Goal: Information Seeking & Learning: Learn about a topic

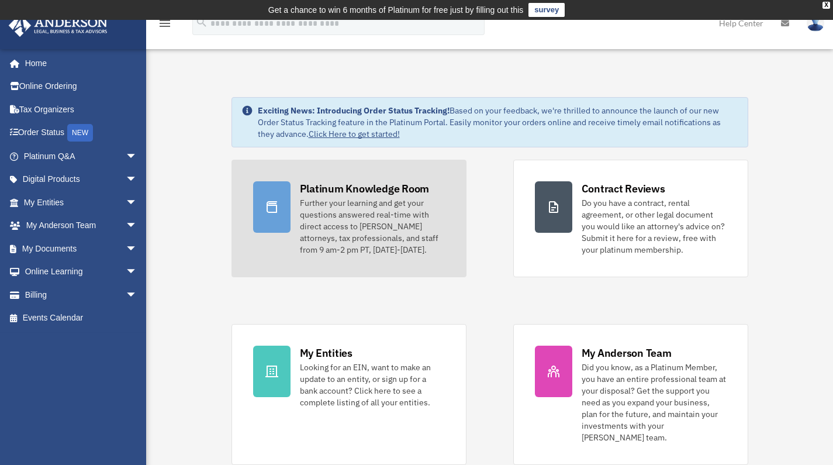
click at [390, 192] on div "Platinum Knowledge Room" at bounding box center [365, 188] width 130 height 15
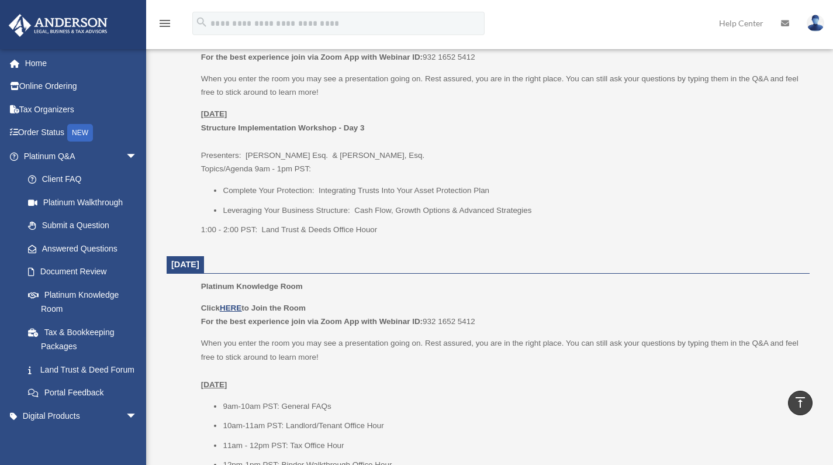
scroll to position [1643, 0]
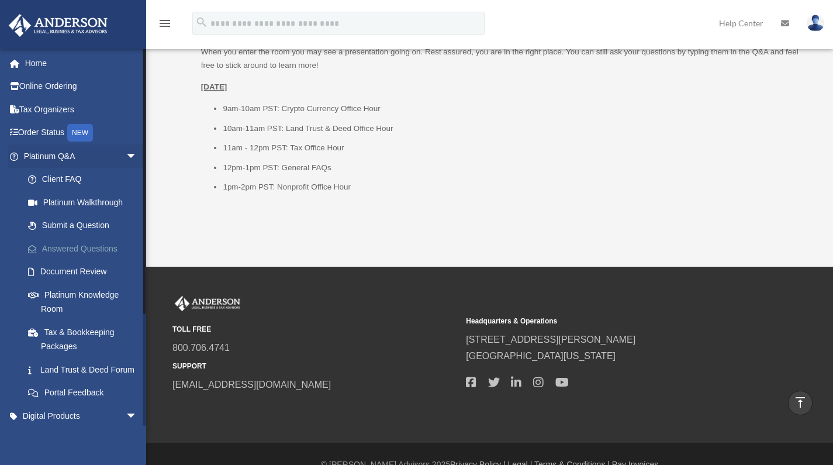
click at [95, 248] on link "Answered Questions" at bounding box center [85, 248] width 139 height 23
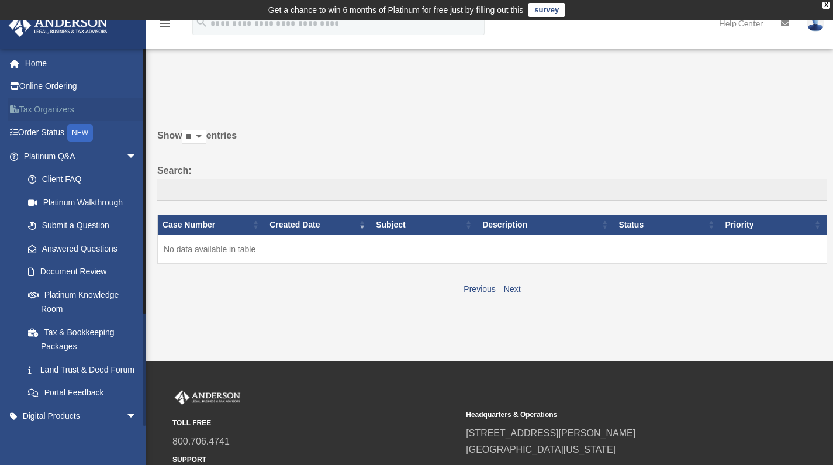
click at [64, 106] on link "Tax Organizers" at bounding box center [81, 109] width 147 height 23
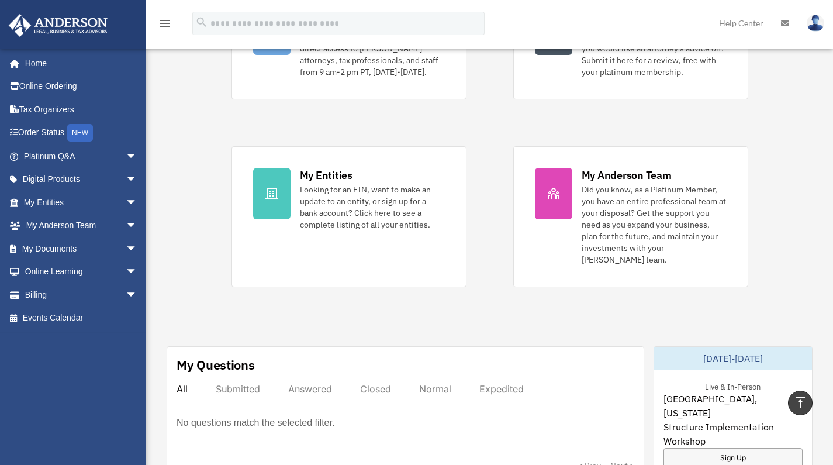
scroll to position [81, 0]
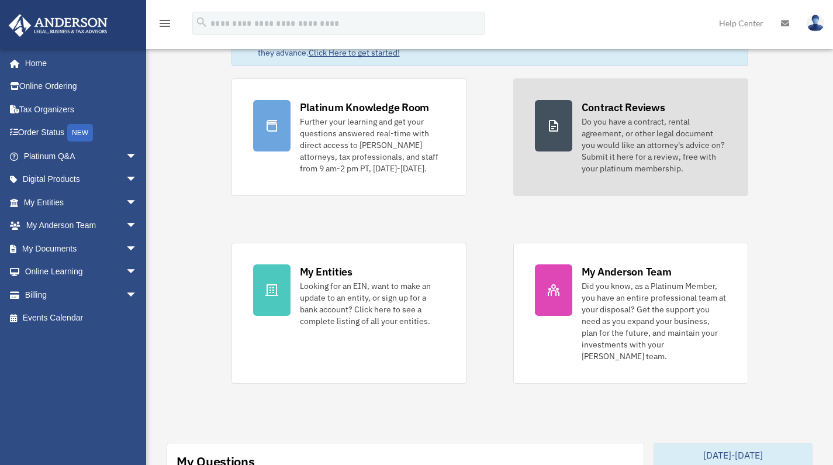
click at [646, 135] on div "Do you have a contract, rental agreement, or other legal document you would lik…" at bounding box center [654, 145] width 145 height 58
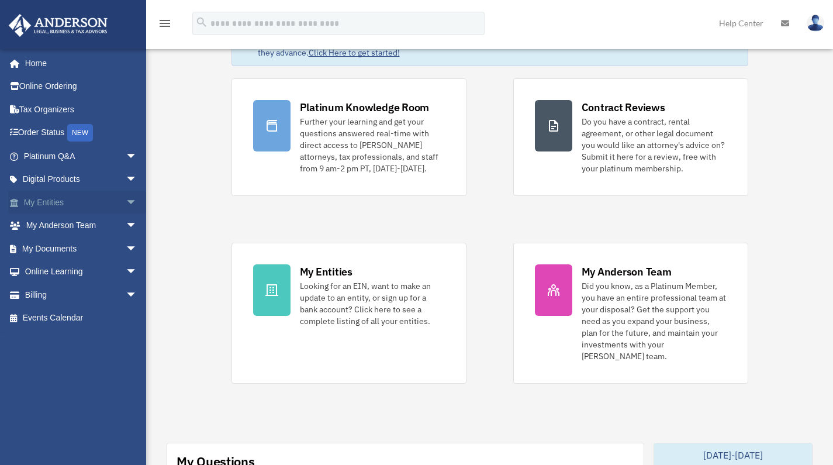
click at [126, 200] on span "arrow_drop_down" at bounding box center [137, 203] width 23 height 24
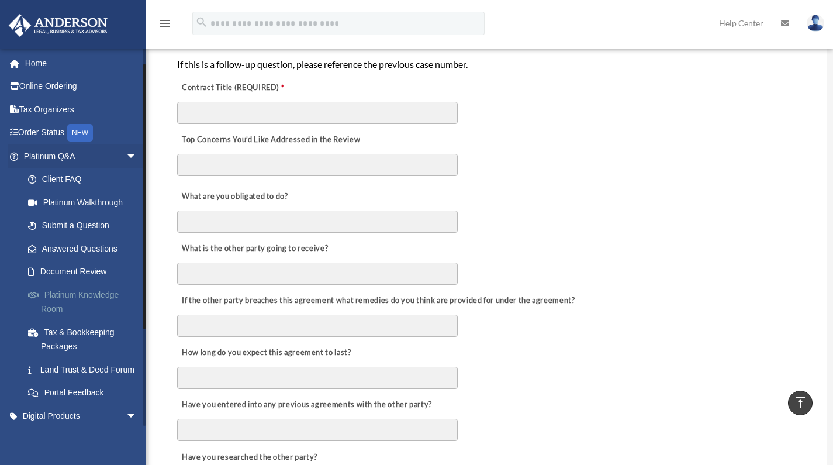
scroll to position [83, 0]
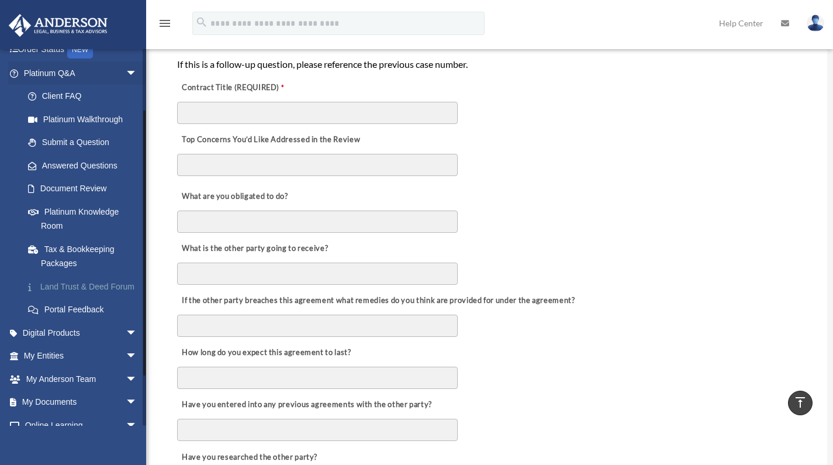
click at [85, 282] on link "Land Trust & Deed Forum" at bounding box center [85, 286] width 139 height 23
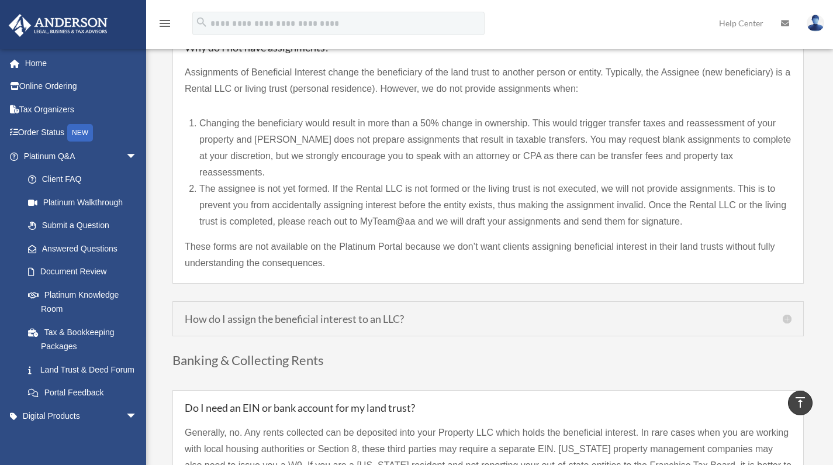
scroll to position [1091, 0]
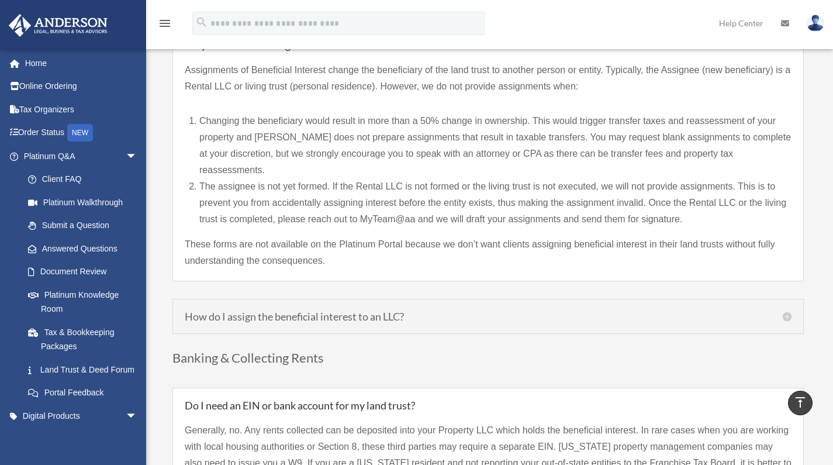
click at [490, 307] on div "How do I assign the beneficial interest to an LLC? If your LLC was created prio…" at bounding box center [489, 316] width 632 height 35
click at [789, 311] on h5 "How do I assign the beneficial interest to an LLC?" at bounding box center [488, 316] width 607 height 11
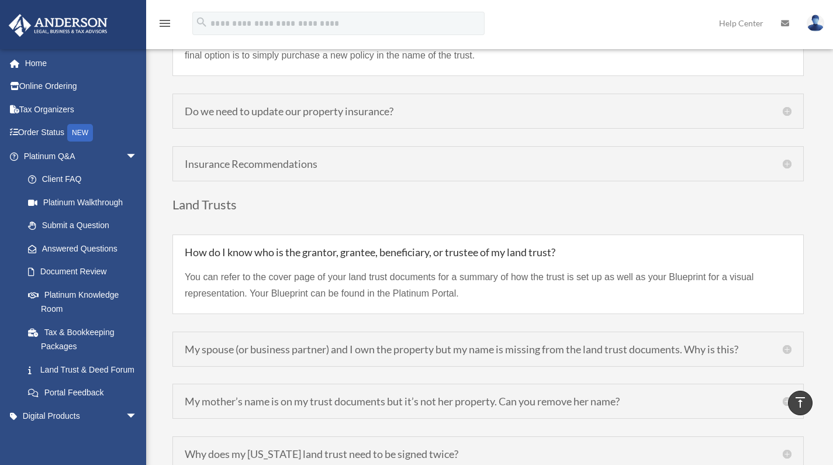
scroll to position [2698, 0]
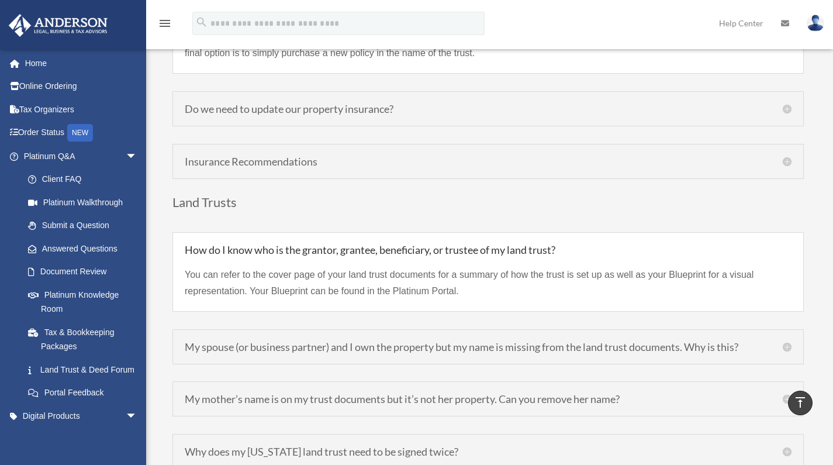
click at [788, 394] on h5 "My mother’s name is on my trust documents but it’s not her property. Can you re…" at bounding box center [488, 399] width 607 height 11
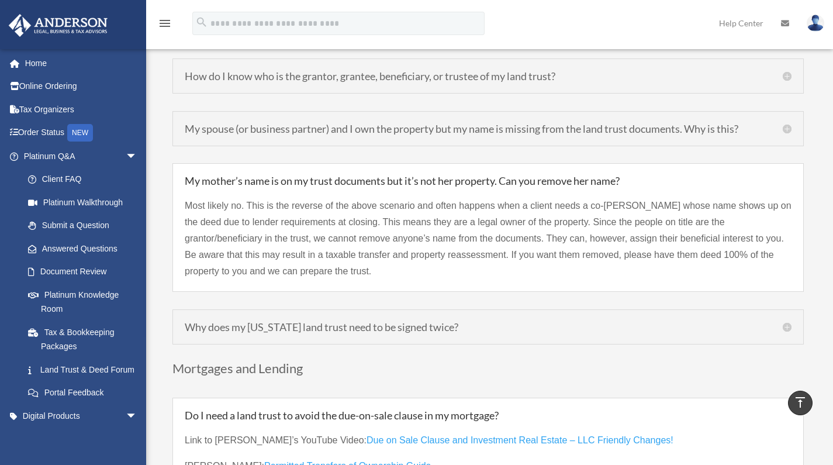
scroll to position [2924, 0]
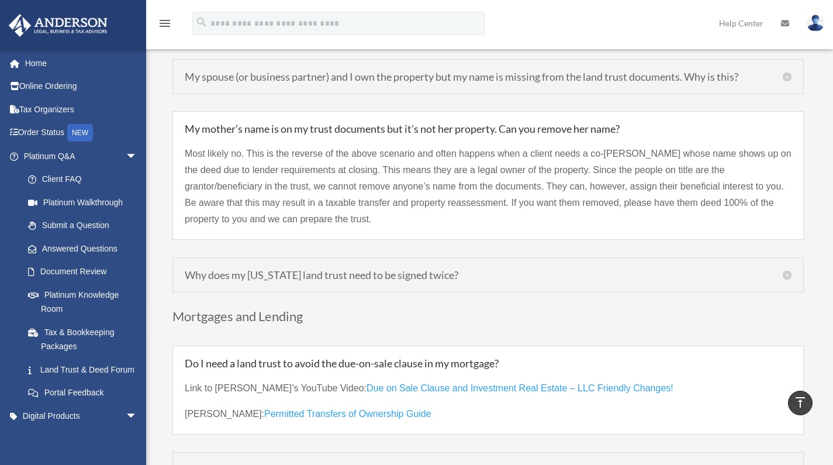
click at [788, 270] on h5 "Why does my Maryland land trust need to be signed twice?" at bounding box center [488, 275] width 607 height 11
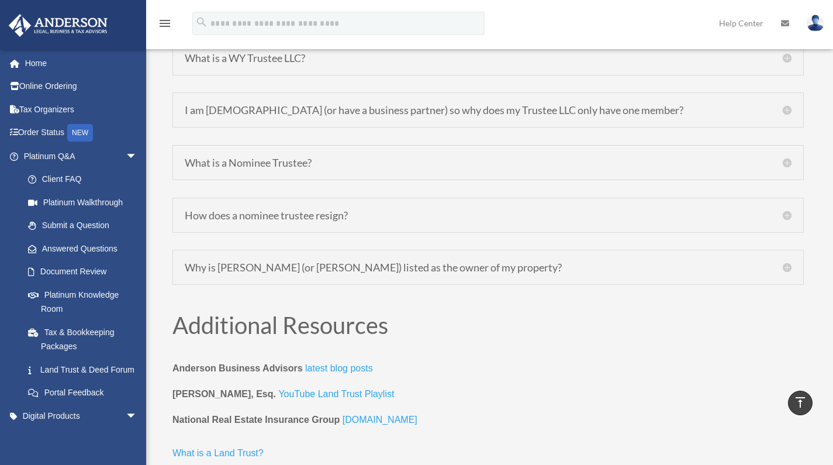
scroll to position [3707, 0]
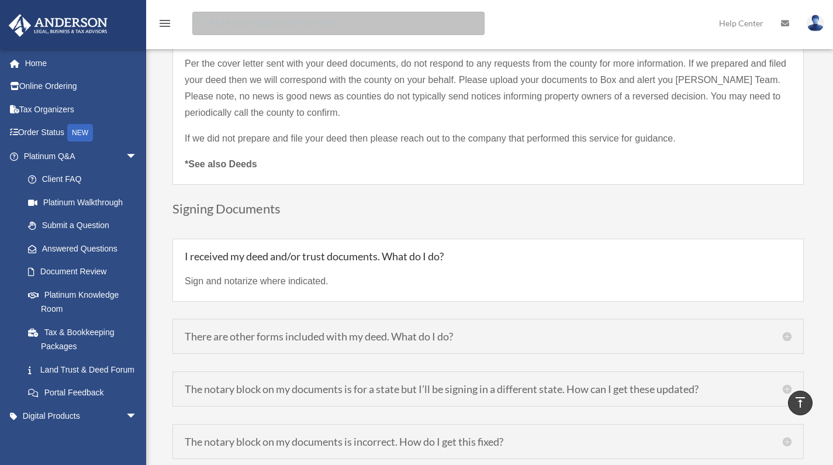
click at [316, 26] on input "search" at bounding box center [338, 23] width 292 height 23
type input "**********"
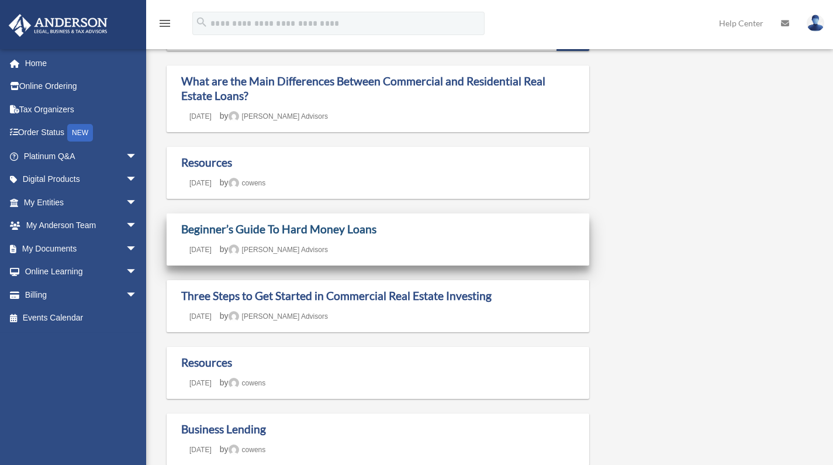
scroll to position [58, 0]
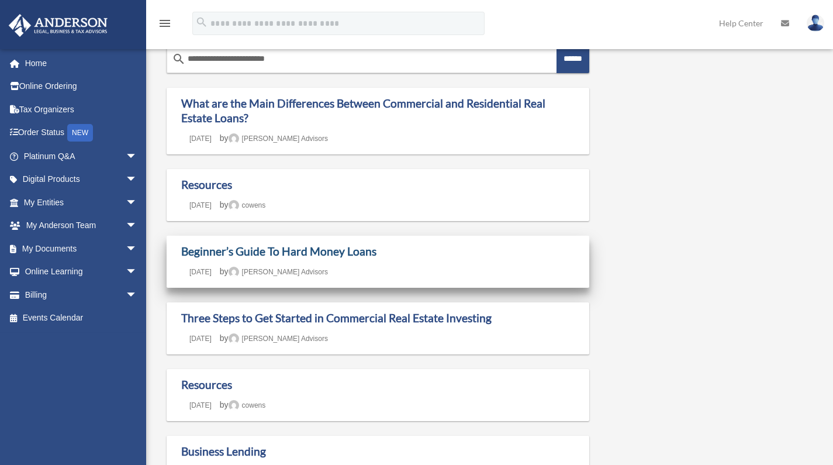
click at [368, 250] on link "Beginner’s Guide To Hard Money Loans" at bounding box center [278, 250] width 195 height 13
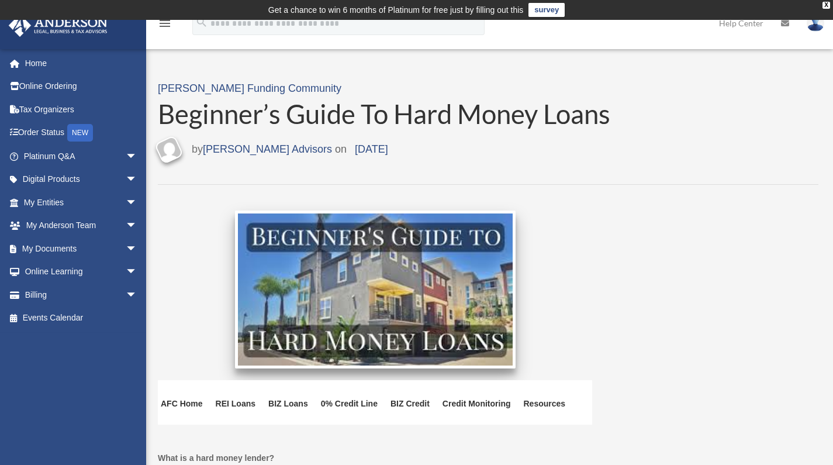
scroll to position [74, 0]
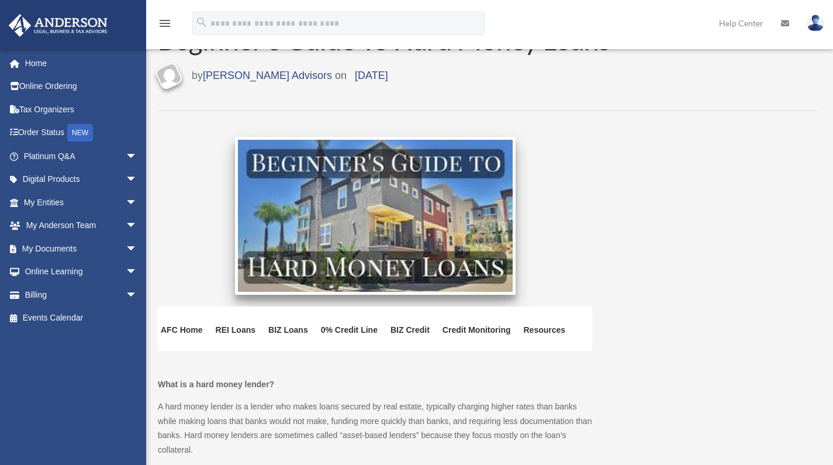
click at [449, 228] on img at bounding box center [375, 216] width 275 height 152
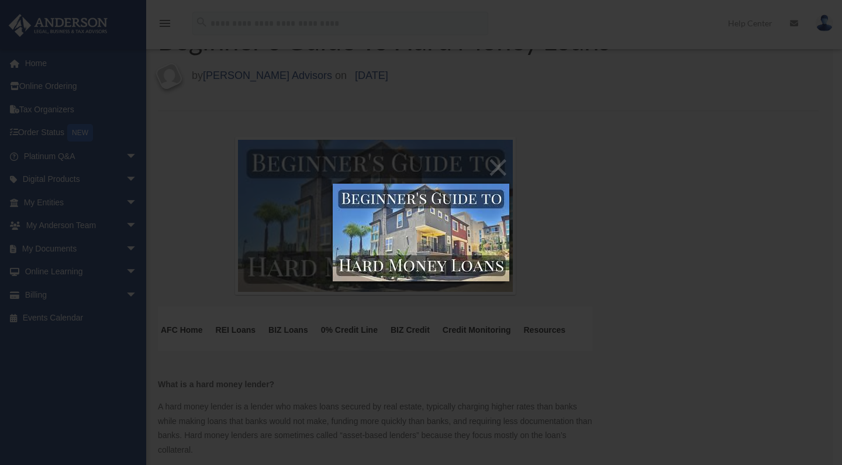
click at [593, 232] on div "× Loading..." at bounding box center [421, 232] width 842 height 465
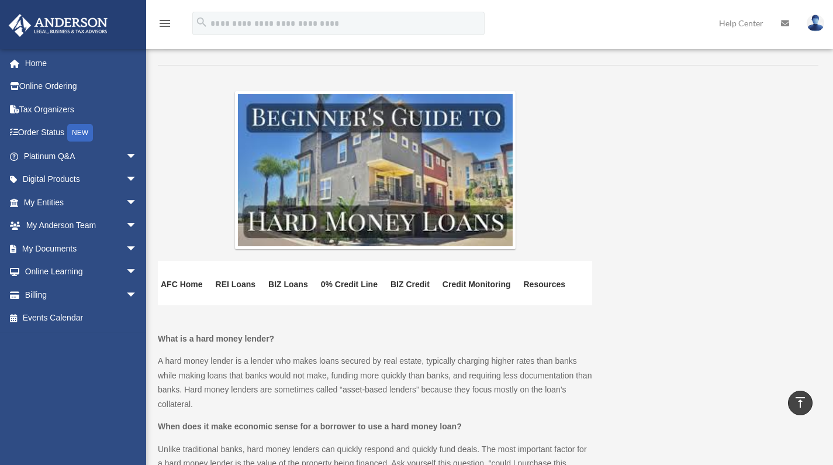
scroll to position [0, 0]
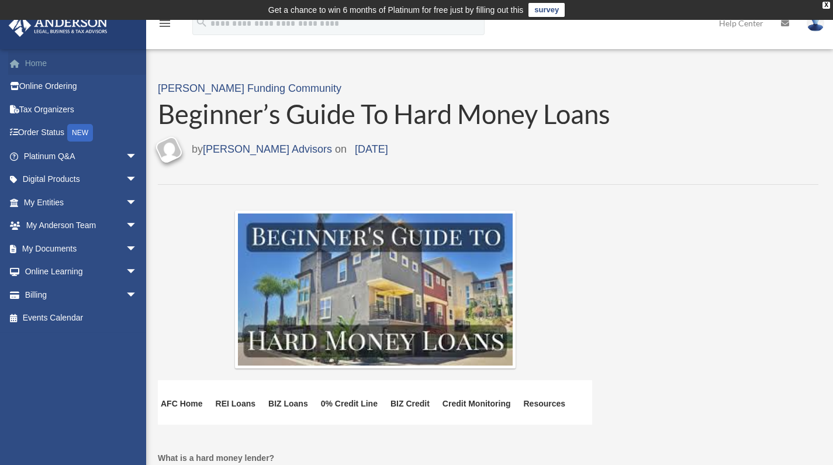
click at [52, 61] on link "Home" at bounding box center [81, 62] width 147 height 23
